Goal: Book appointment/travel/reservation

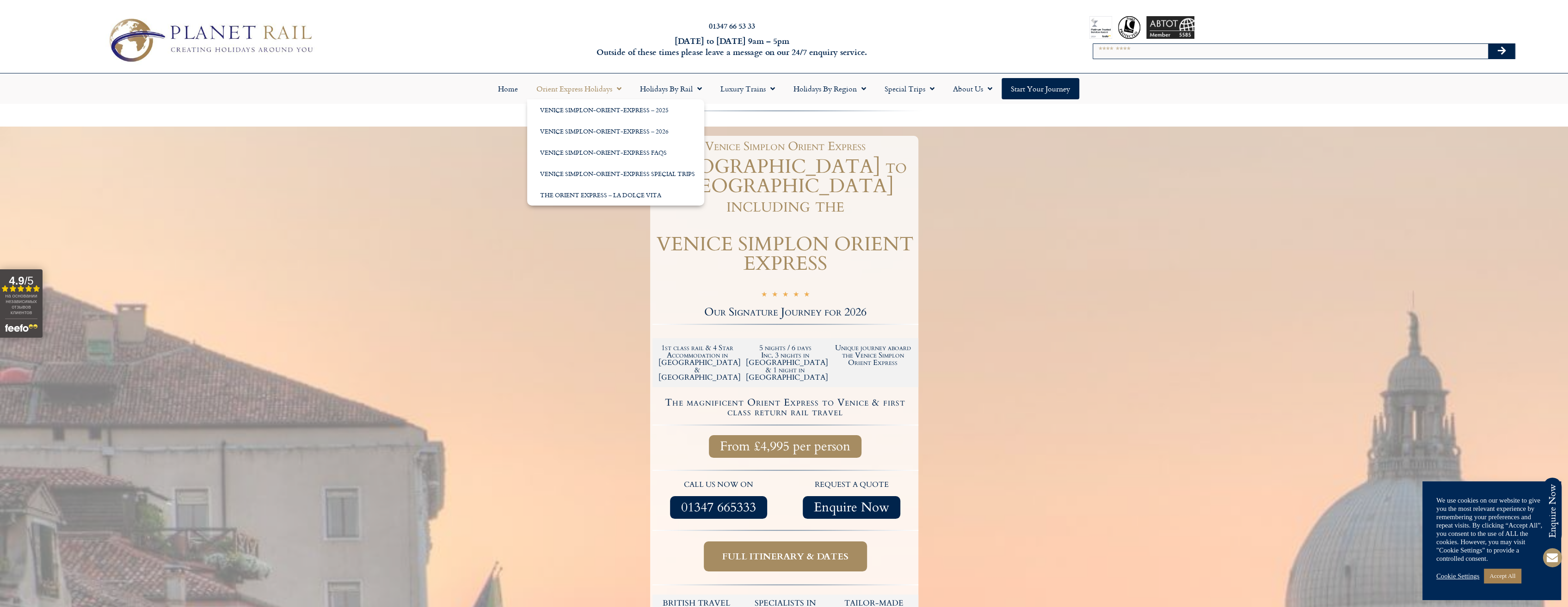
click at [618, 89] on span "Menu" at bounding box center [617, 88] width 9 height 16
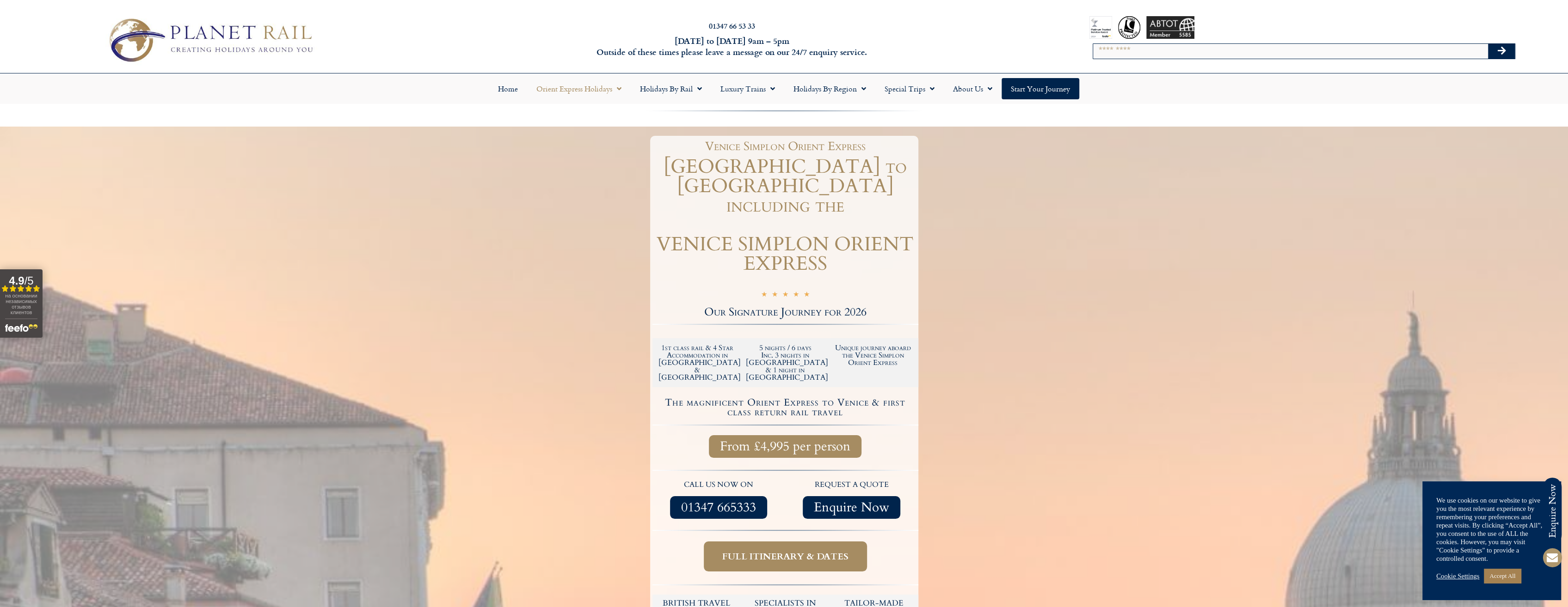
click at [618, 89] on span "Menu" at bounding box center [617, 88] width 9 height 16
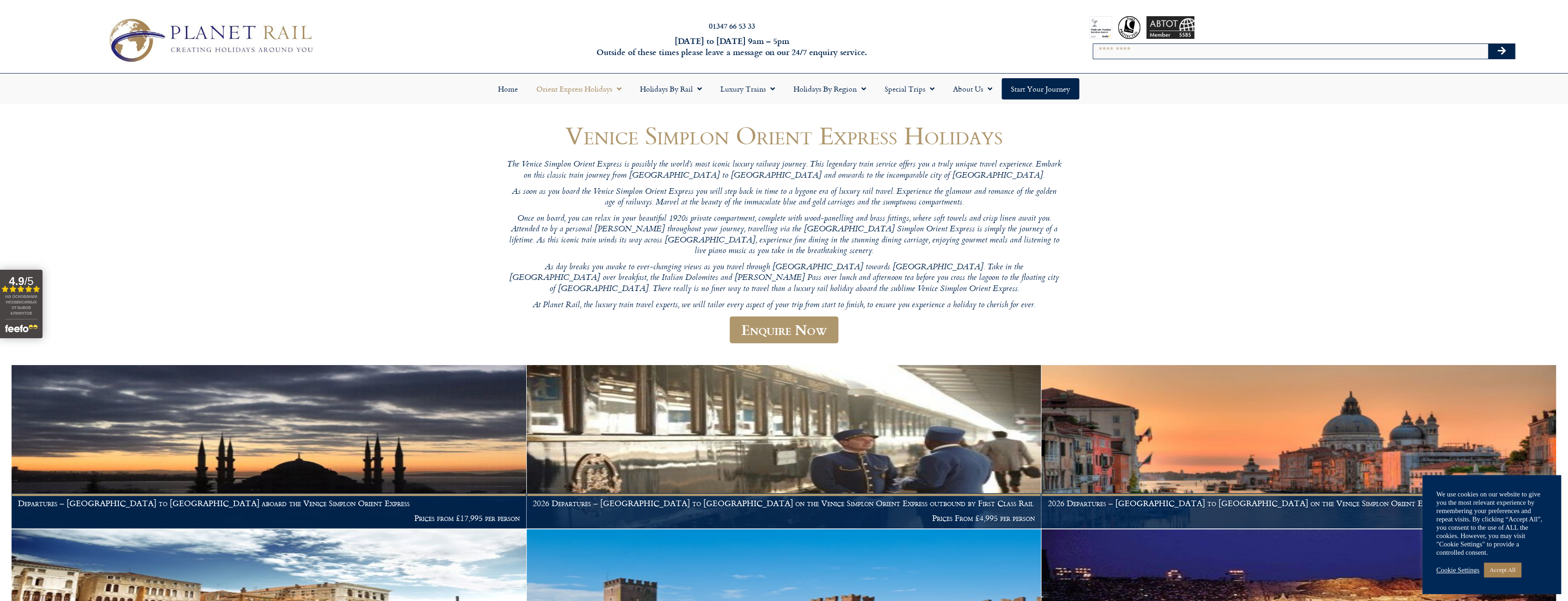
click at [618, 90] on span "Menu" at bounding box center [617, 88] width 9 height 16
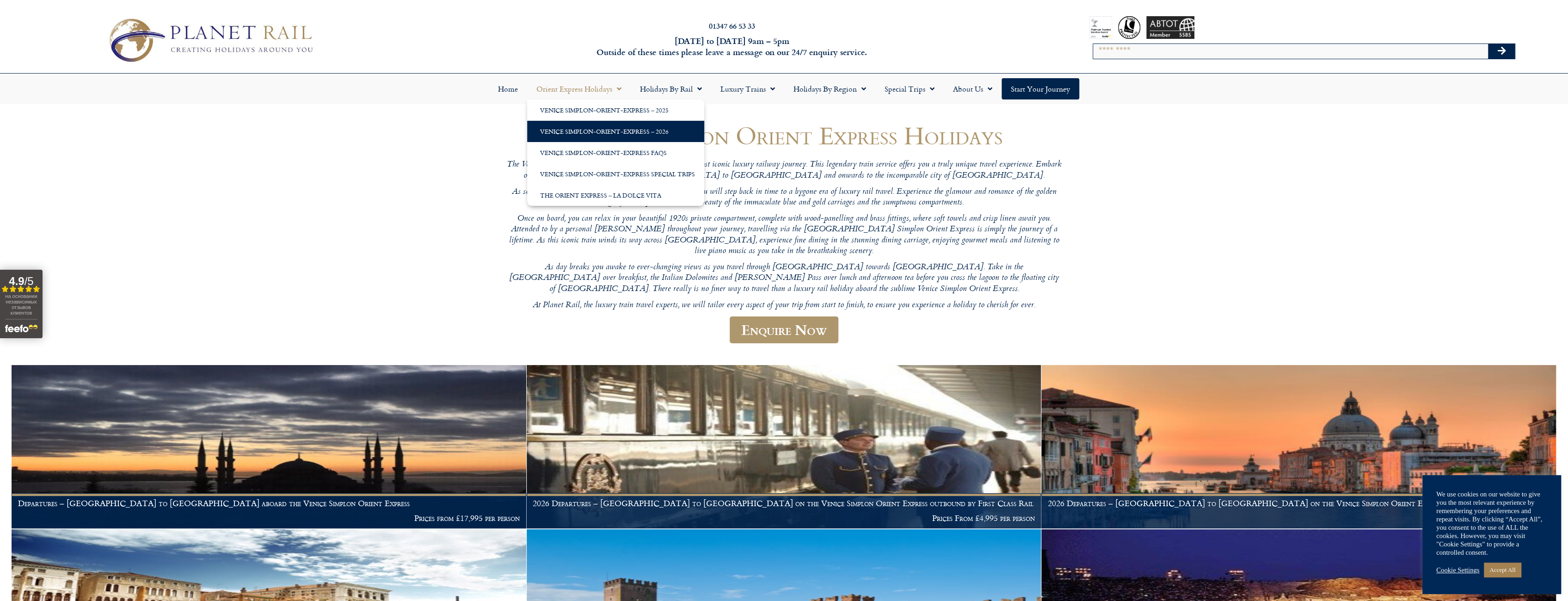
click at [611, 128] on link "Venice Simplon-Orient-Express – 2026" at bounding box center [615, 131] width 177 height 21
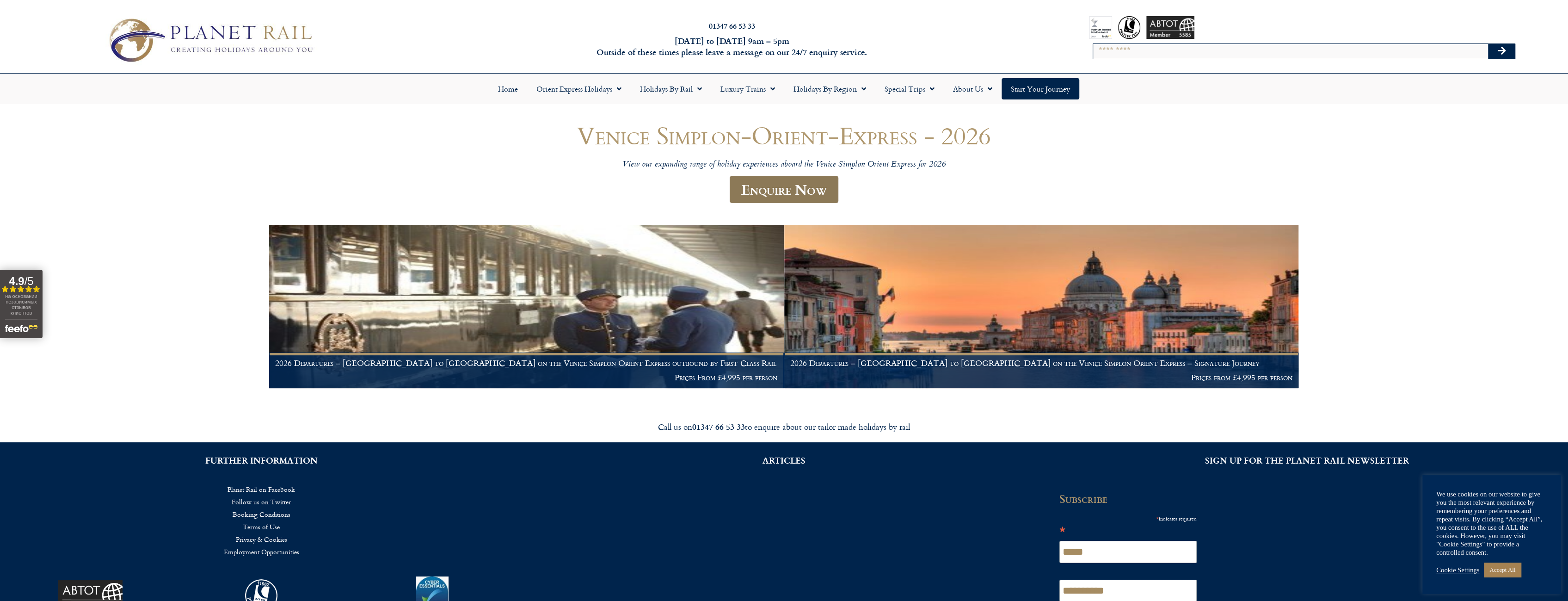
click at [831, 188] on link "Enquire Now" at bounding box center [784, 189] width 109 height 27
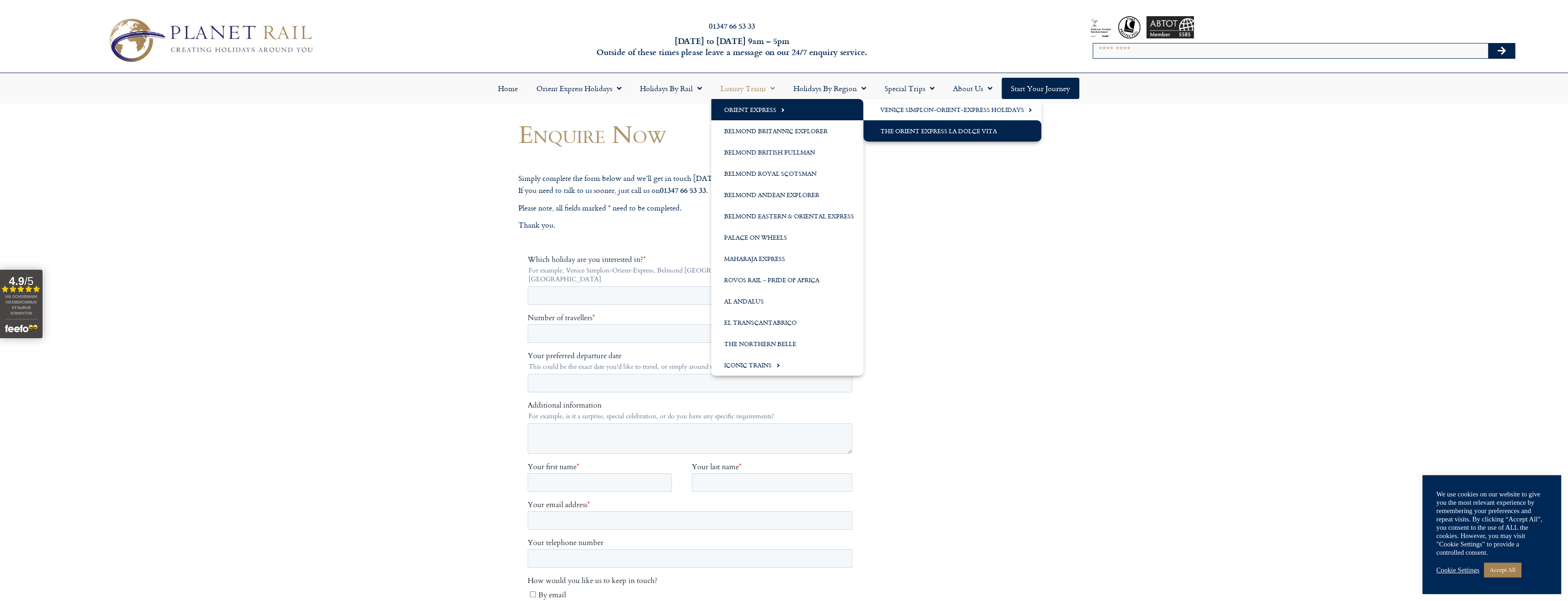
click at [885, 125] on link "The Orient Express La Dolce Vita" at bounding box center [952, 131] width 178 height 21
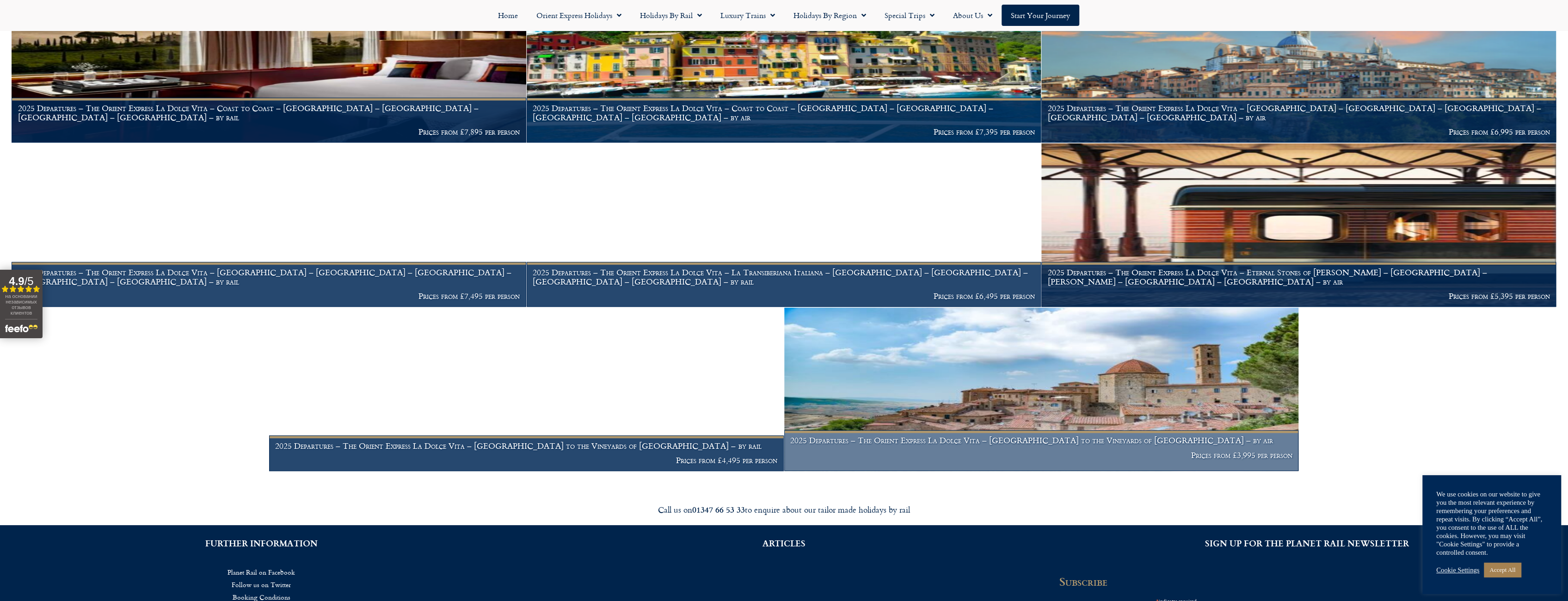
scroll to position [832, 0]
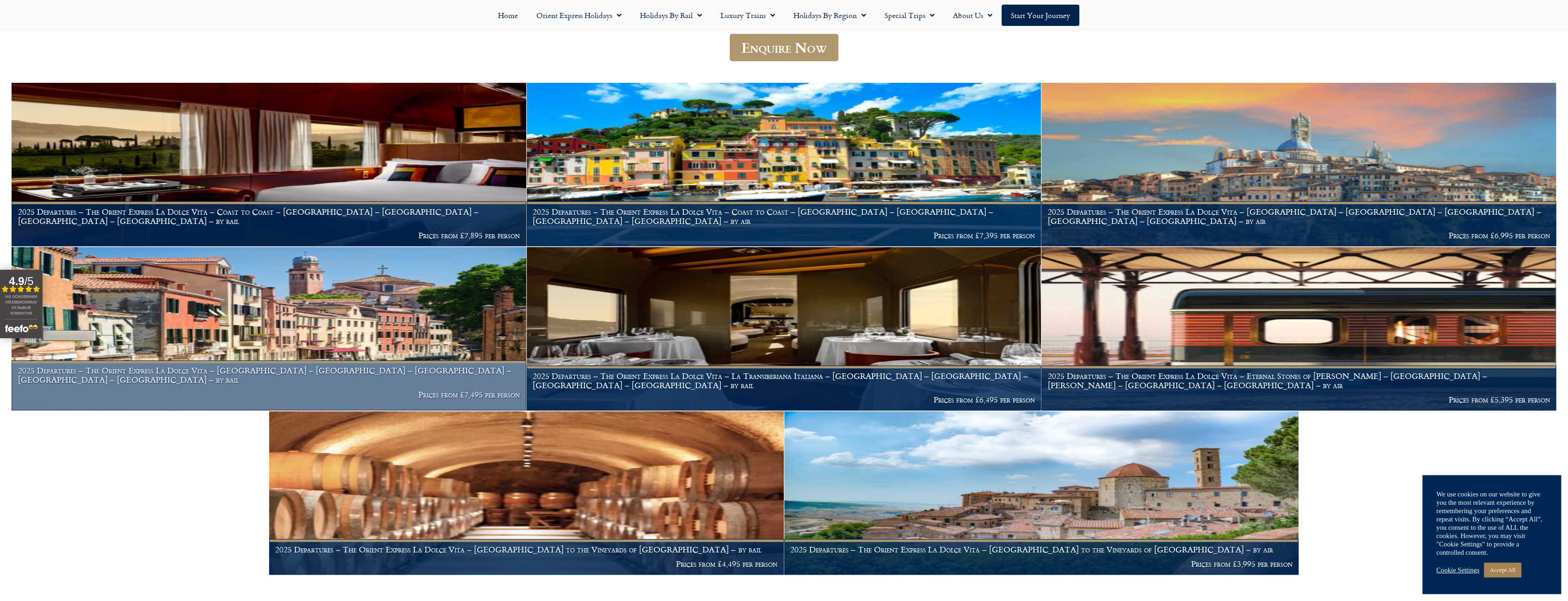
click at [301, 384] on h1 "2025 Departures – The Orient Express La Dolce Vita – Bella Italia – Rome – Veni…" at bounding box center [269, 375] width 502 height 18
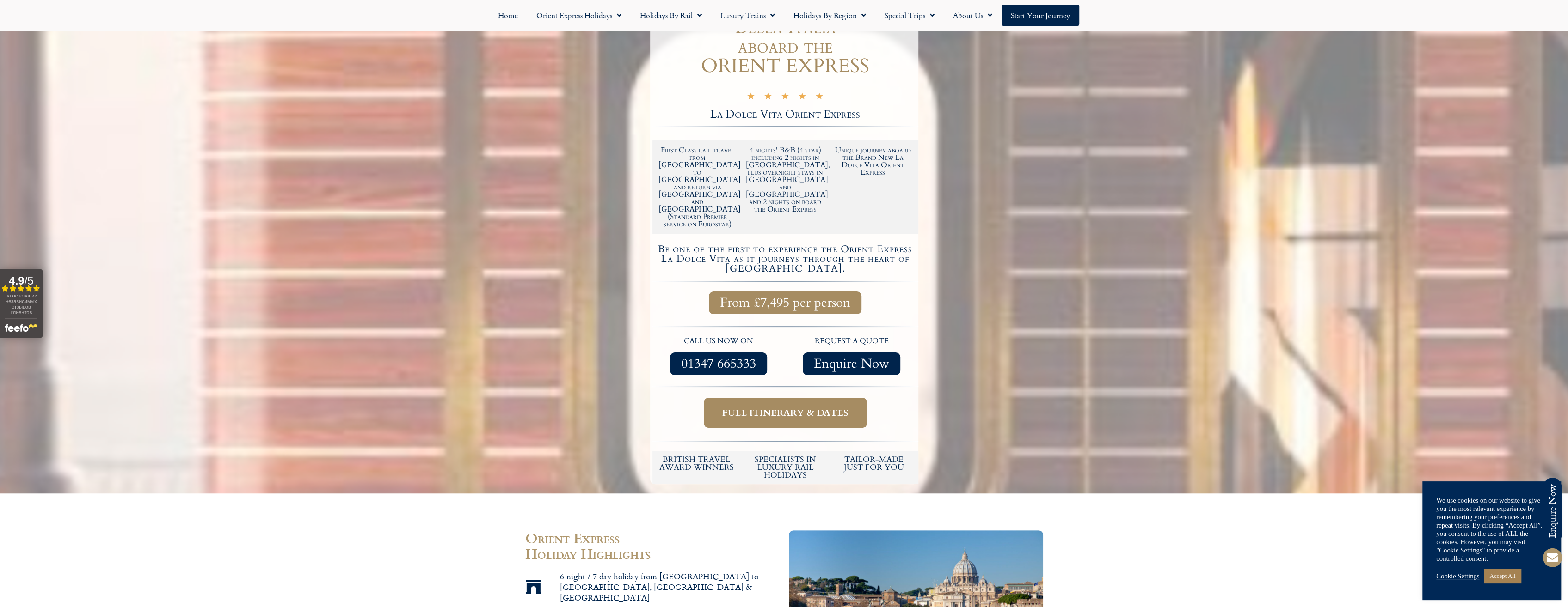
scroll to position [185, 0]
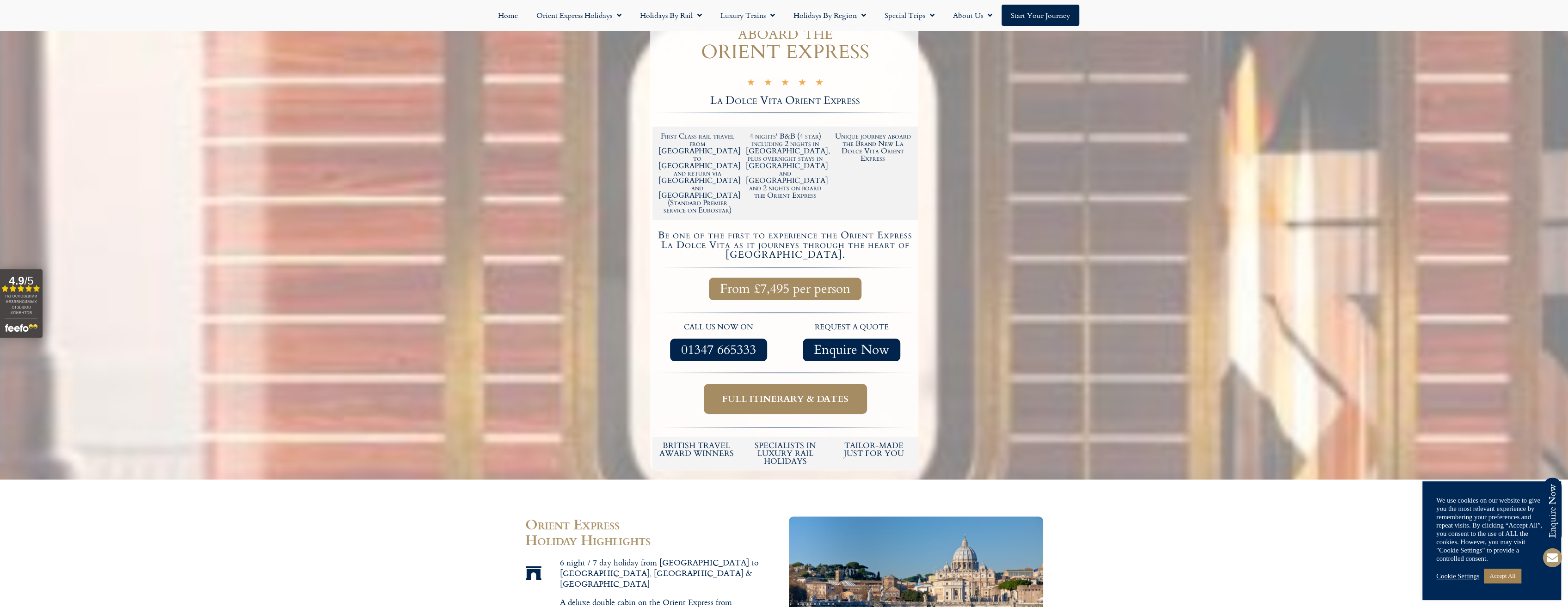
click at [782, 384] on link "Full itinerary & dates" at bounding box center [785, 398] width 163 height 30
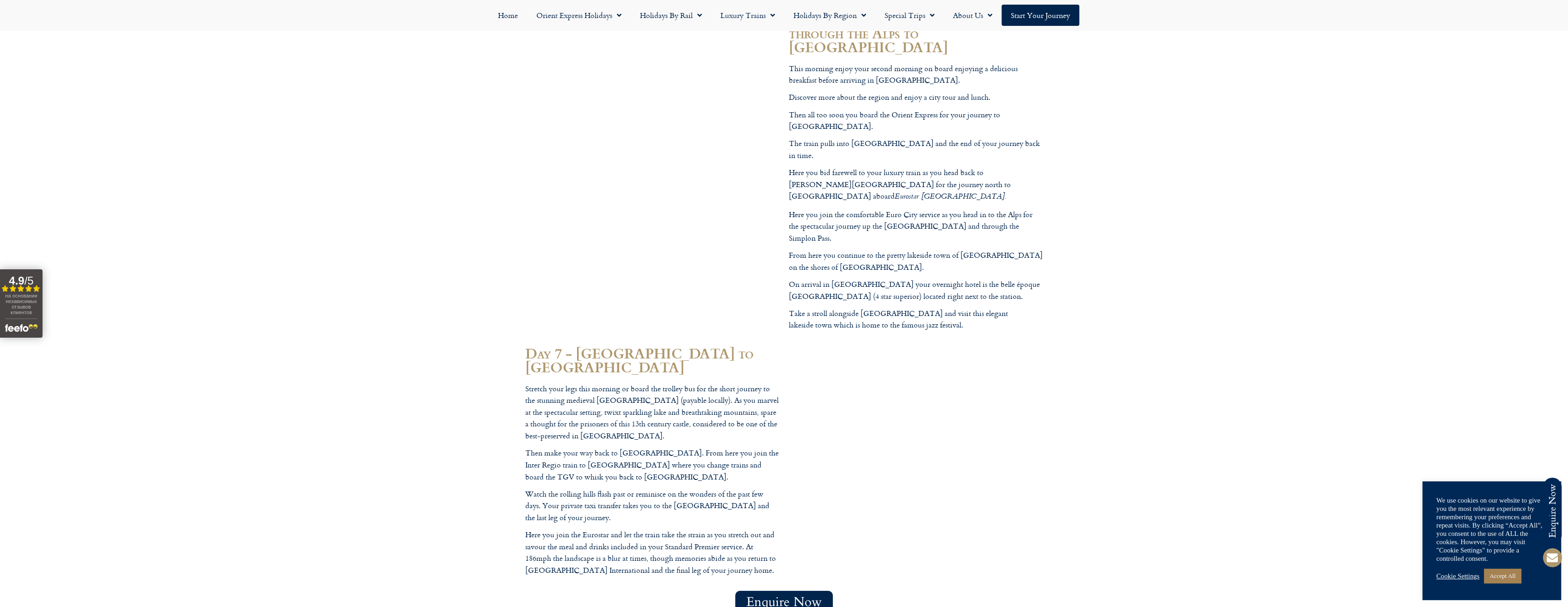
scroll to position [3981, 0]
